Goal: Navigation & Orientation: Find specific page/section

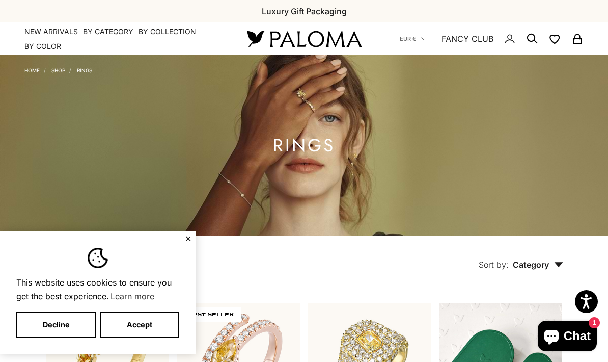
click at [150, 322] on button "Accept" at bounding box center [139, 324] width 79 height 25
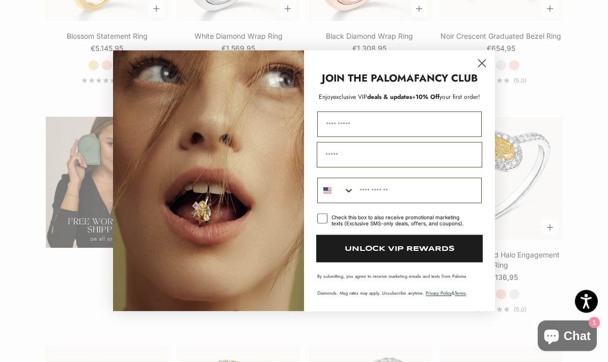
scroll to position [1521, 0]
click at [480, 67] on icon "Close dialog" at bounding box center [482, 63] width 7 height 7
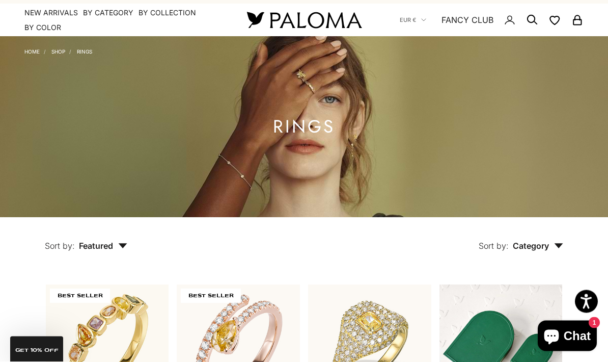
scroll to position [0, 0]
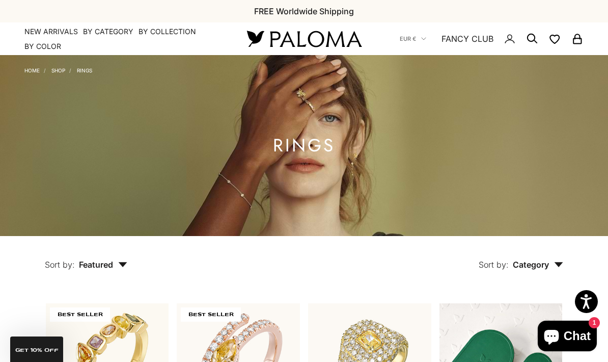
click at [468, 41] on link "FANCY CLUB" at bounding box center [468, 38] width 52 height 13
click at [58, 29] on link "NEW ARRIVALS" at bounding box center [50, 31] width 53 height 10
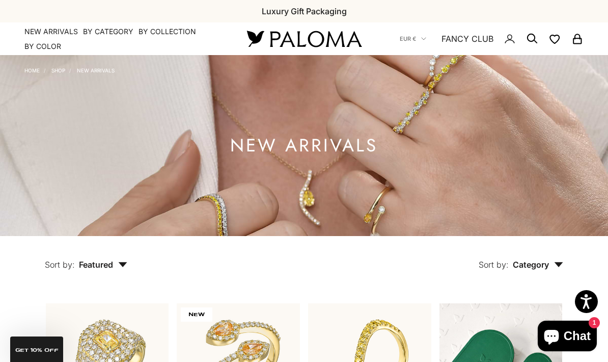
click at [174, 35] on summary "By Collection" at bounding box center [168, 31] width 58 height 10
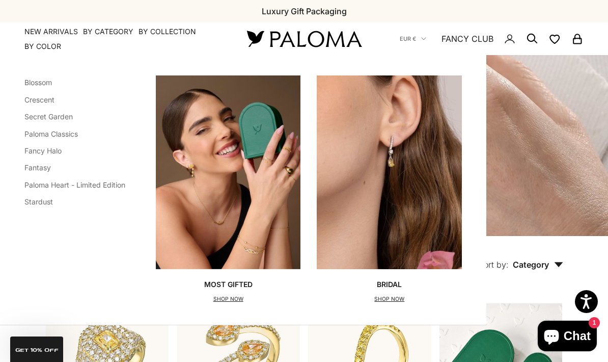
click at [109, 187] on link "Paloma Heart - Limited Edition" at bounding box center [74, 184] width 101 height 9
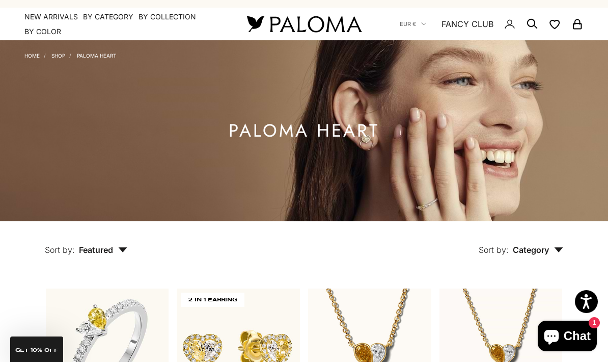
scroll to position [14, 0]
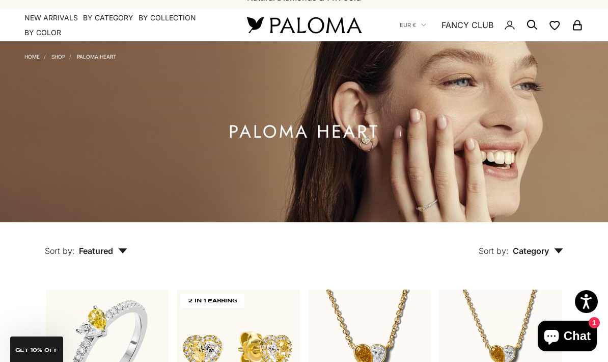
click at [160, 22] on summary "By Collection" at bounding box center [168, 18] width 58 height 10
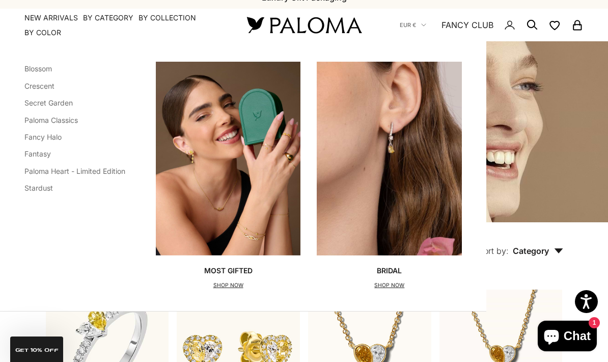
click at [68, 106] on link "Secret Garden" at bounding box center [48, 102] width 48 height 9
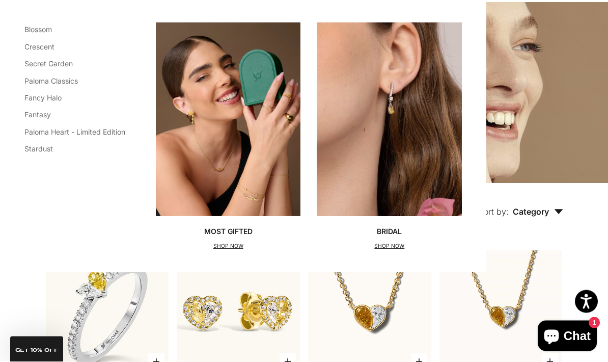
scroll to position [53, 0]
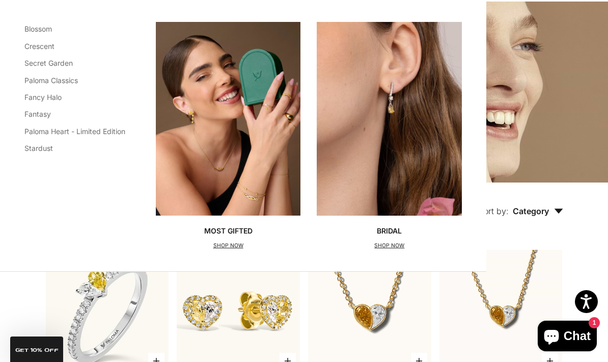
click at [24, 30] on link "Blossom" at bounding box center [38, 28] width 28 height 9
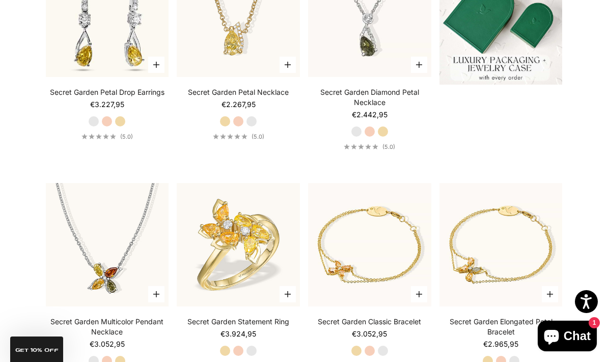
scroll to position [344, 0]
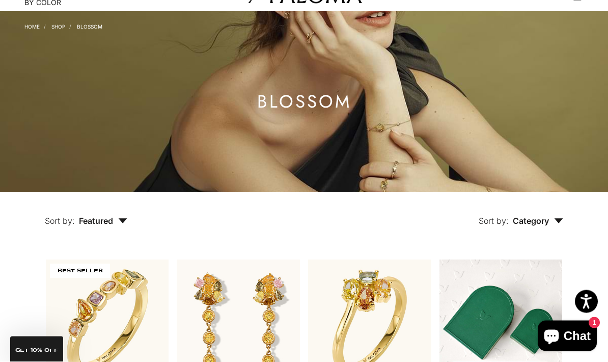
scroll to position [44, 0]
